Goal: Task Accomplishment & Management: Complete application form

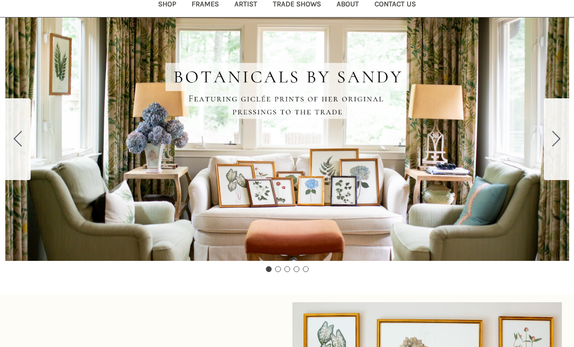
scroll to position [118, 0]
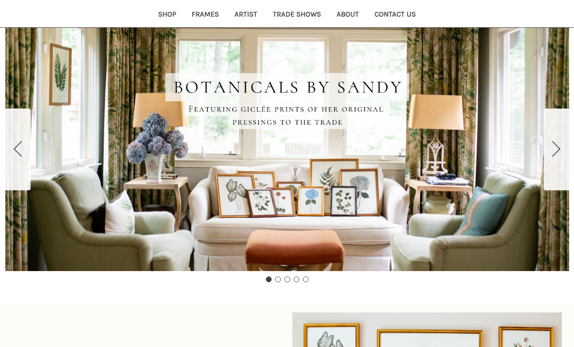
click at [563, 157] on button "Go to slide 2" at bounding box center [556, 150] width 25 height 82
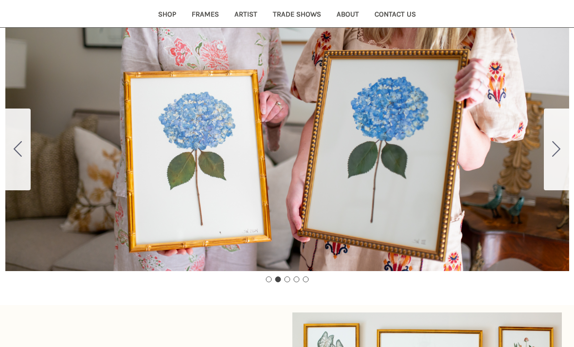
click at [551, 160] on button "Go to slide 3" at bounding box center [556, 150] width 25 height 82
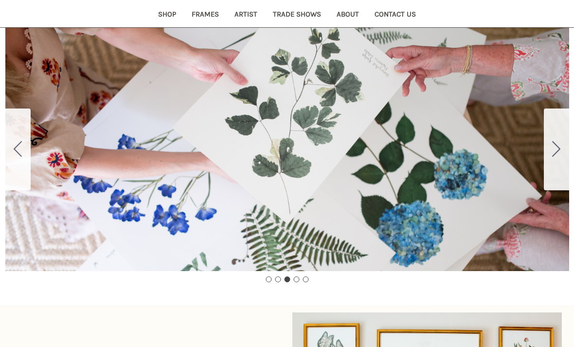
click at [557, 153] on icon "Go to slide 4" at bounding box center [556, 149] width 8 height 16
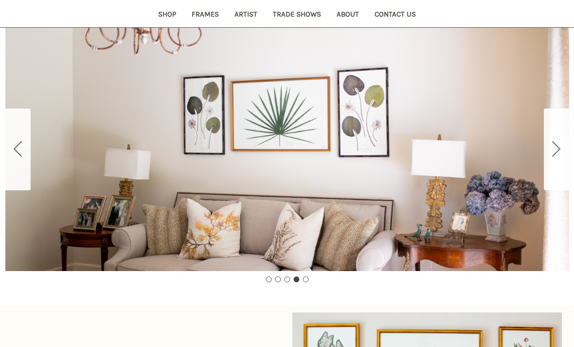
click at [546, 160] on button "Go to slide 5" at bounding box center [556, 150] width 25 height 82
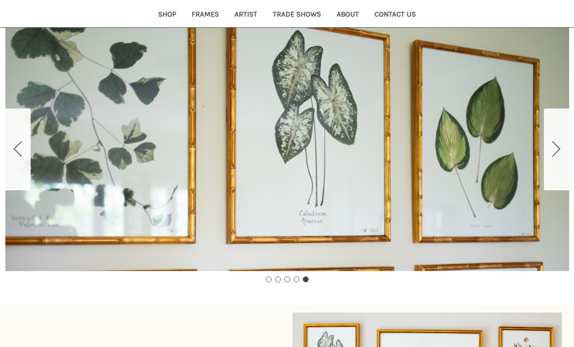
click at [55, 221] on div "Carousel Title Add a description for your carousel slide. You can use this to p…" at bounding box center [287, 149] width 564 height 243
click at [303, 16] on link "Trade Shows" at bounding box center [297, 16] width 64 height 24
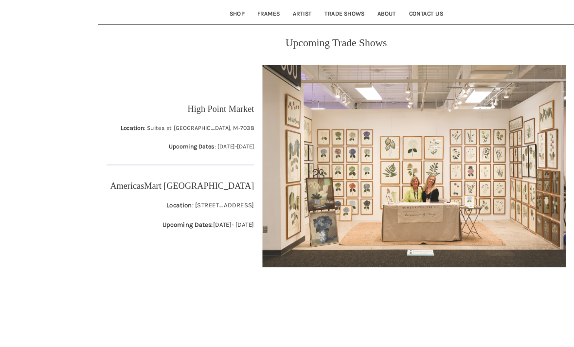
scroll to position [224, 0]
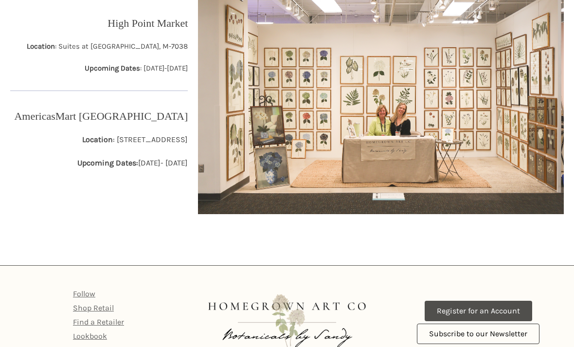
click at [507, 311] on link "Register for an Account" at bounding box center [477, 310] width 107 height 20
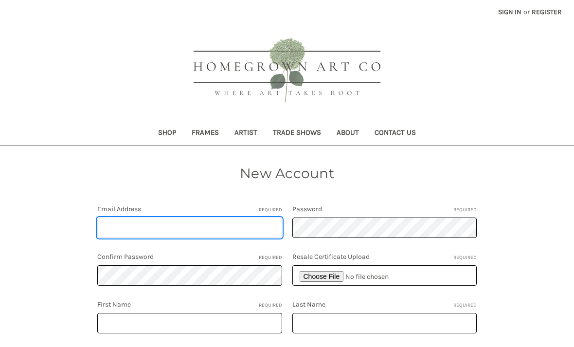
click at [236, 227] on input "Email Address Required" at bounding box center [189, 227] width 184 height 20
type input "caroline@margueritesondresden.com"
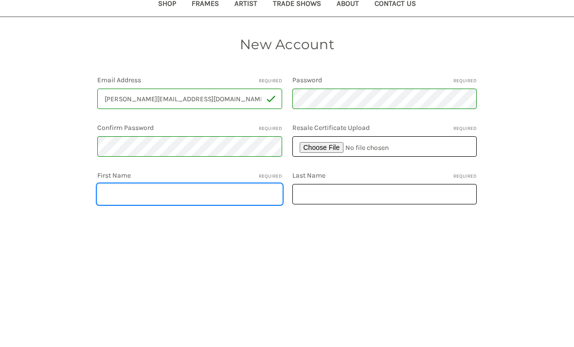
click at [248, 313] on input "First Name Required" at bounding box center [189, 323] width 184 height 20
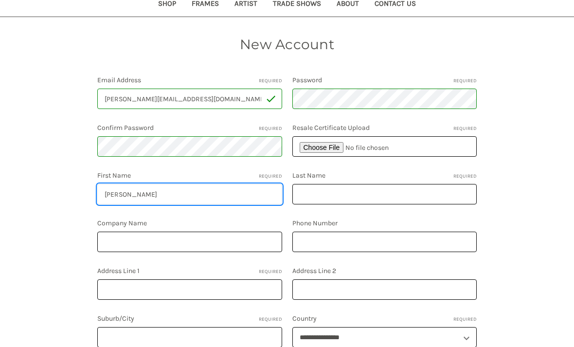
type input "caroline"
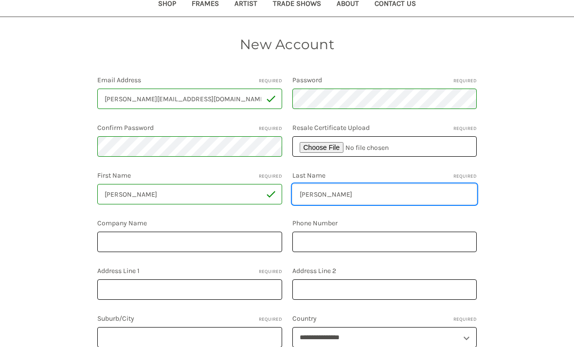
type input "thompson"
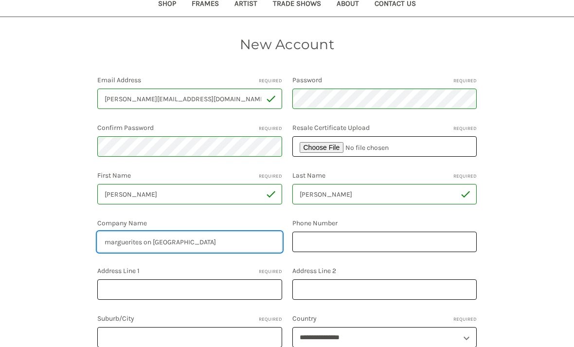
type input "marguerites on dresden"
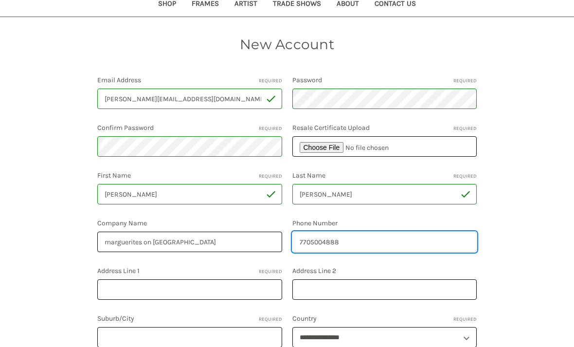
type input "7705004888"
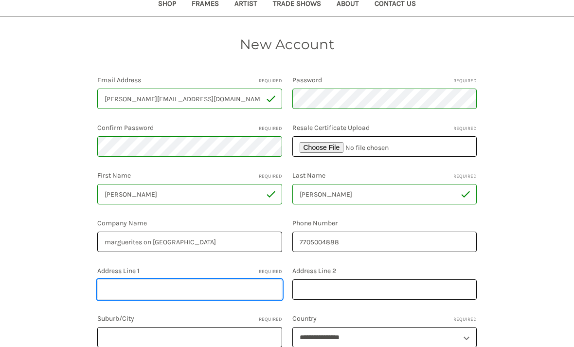
scroll to position [228, 0]
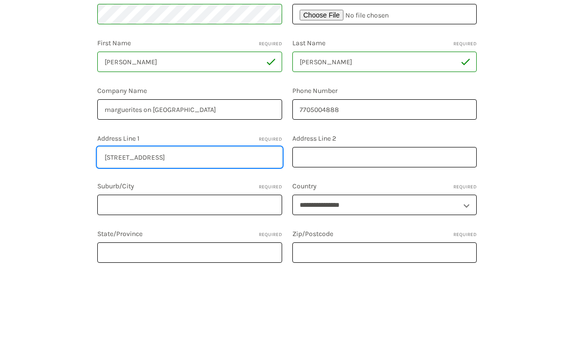
type input "1430 Dresden Drive"
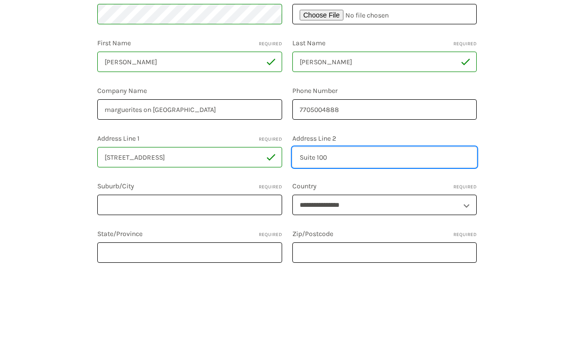
type input "Suite 100"
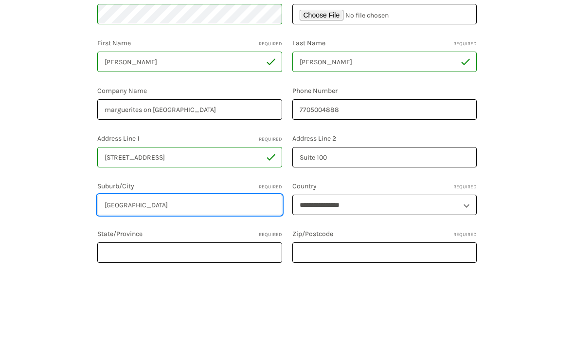
type input "Atlanta"
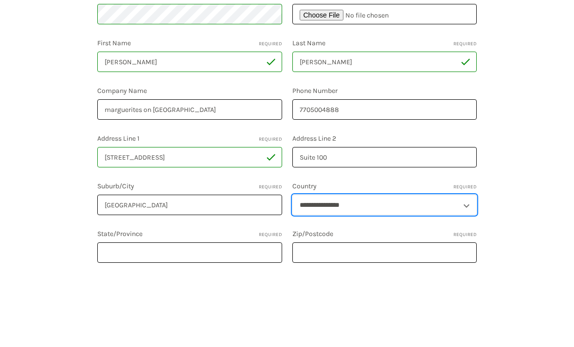
scroll to position [262, 0]
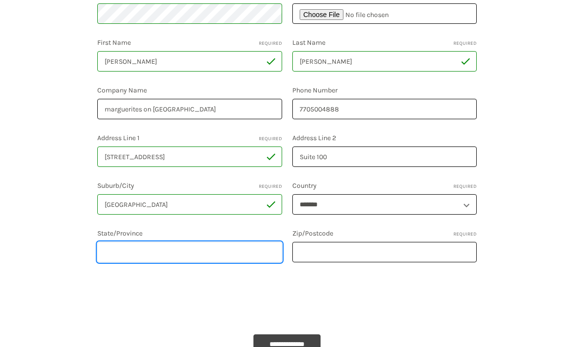
click at [238, 256] on input "State/Province Required" at bounding box center [189, 252] width 184 height 20
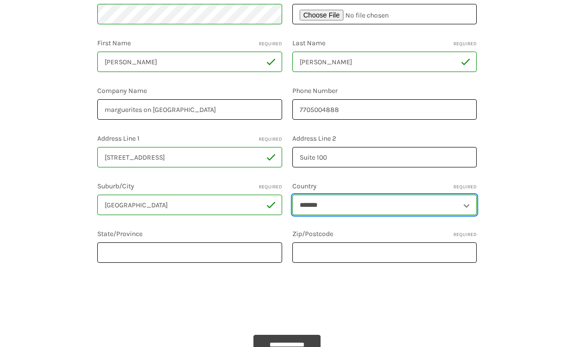
click at [441, 210] on select "**********" at bounding box center [384, 204] width 184 height 20
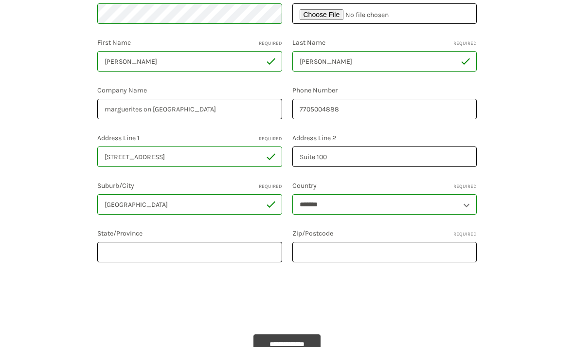
scroll to position [262, 0]
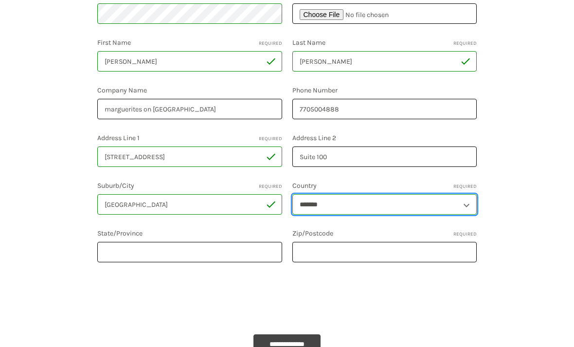
select select "**********"
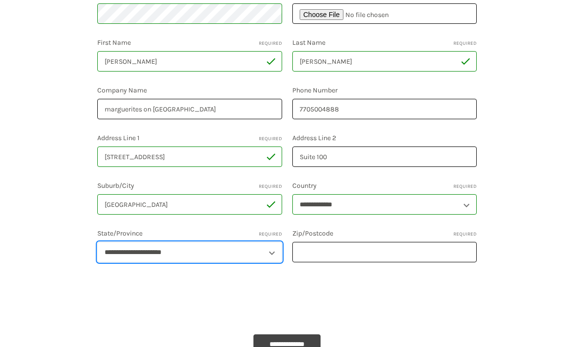
select select "*******"
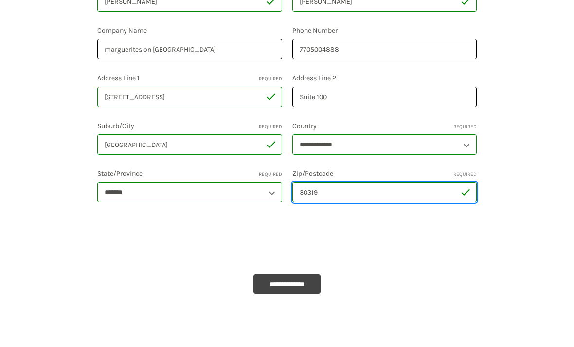
scroll to position [289, 0]
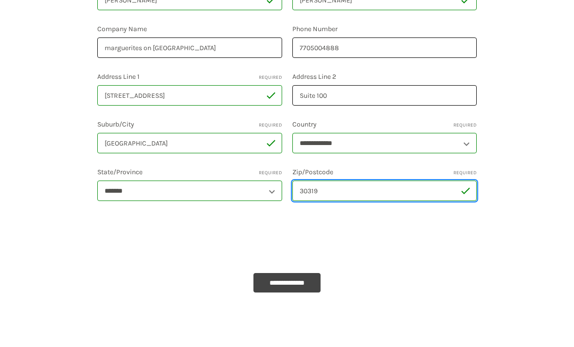
type input "30319"
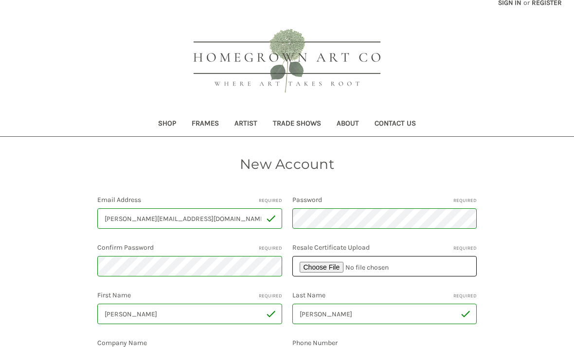
scroll to position [0, 0]
